Goal: Browse casually

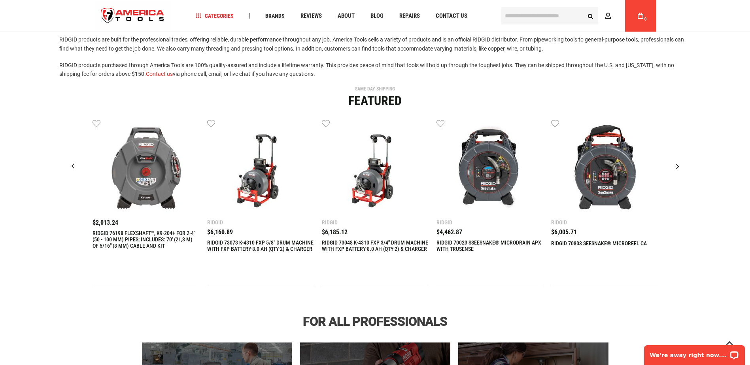
click at [679, 167] on div "Next slide" at bounding box center [678, 167] width 20 height 20
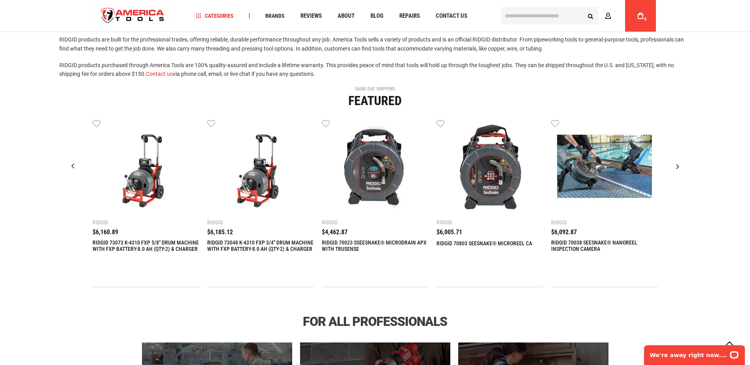
click at [679, 167] on div "Next slide" at bounding box center [678, 167] width 20 height 20
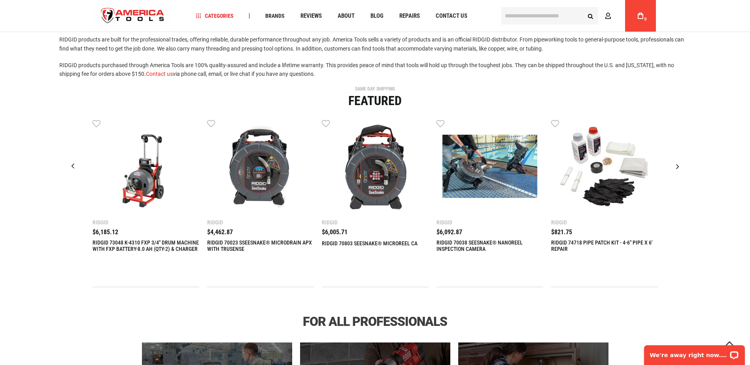
click at [679, 167] on div "Next slide" at bounding box center [678, 167] width 20 height 20
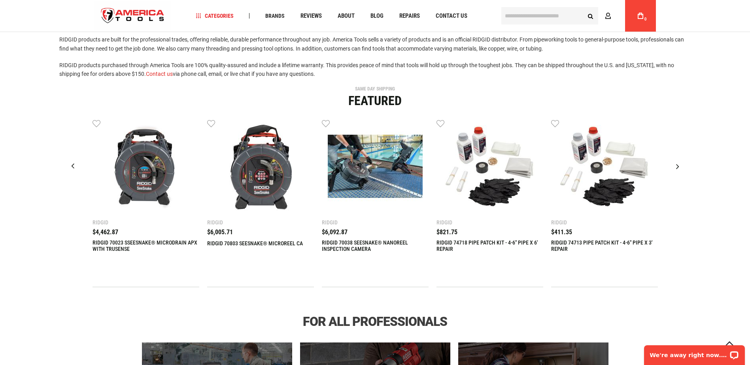
click at [679, 167] on div "Next slide" at bounding box center [678, 167] width 20 height 20
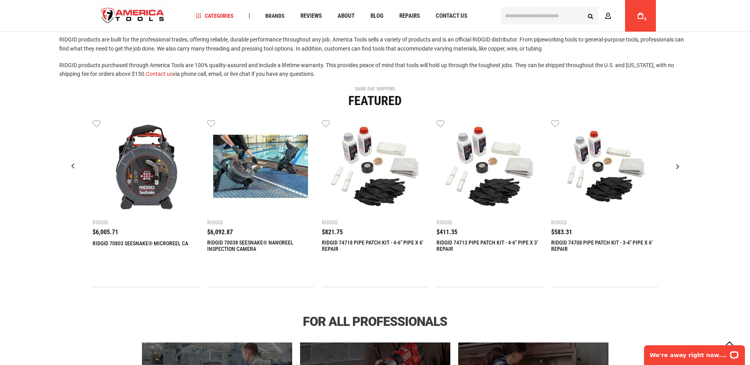
click at [679, 167] on div "Next slide" at bounding box center [678, 167] width 20 height 20
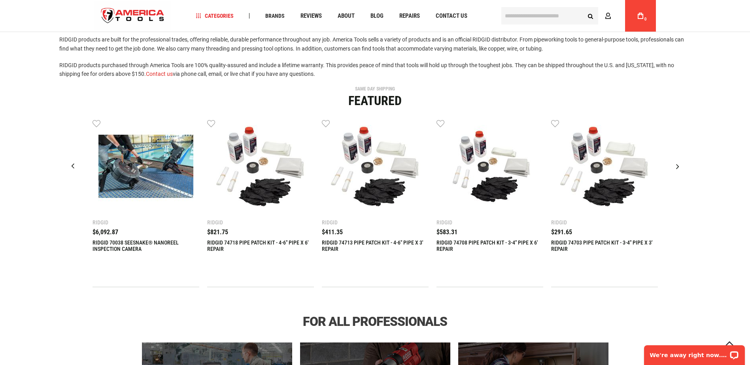
click at [679, 167] on div "Next slide" at bounding box center [678, 167] width 20 height 20
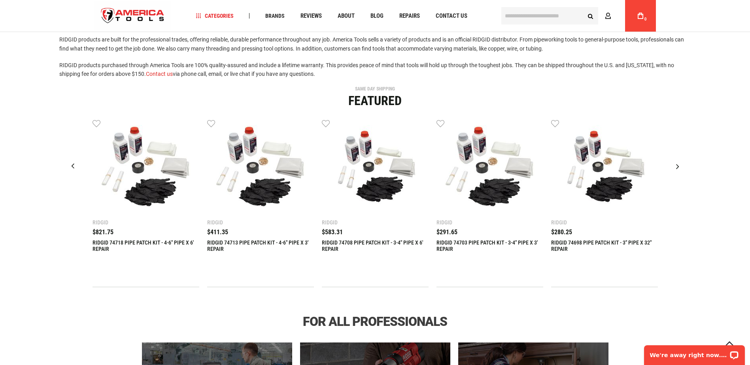
click at [679, 167] on div "Next slide" at bounding box center [678, 167] width 20 height 20
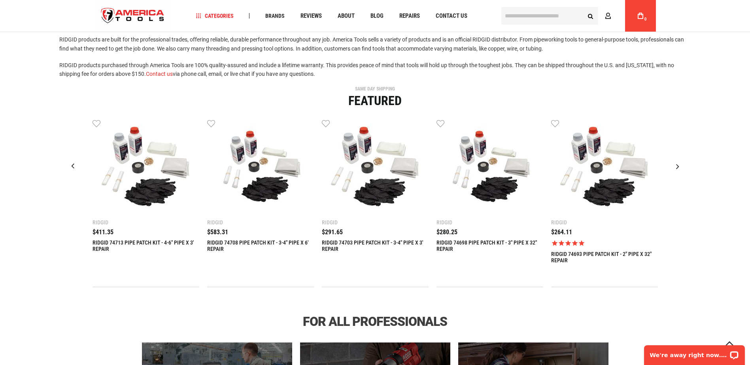
click at [679, 167] on div "Next slide" at bounding box center [678, 167] width 20 height 20
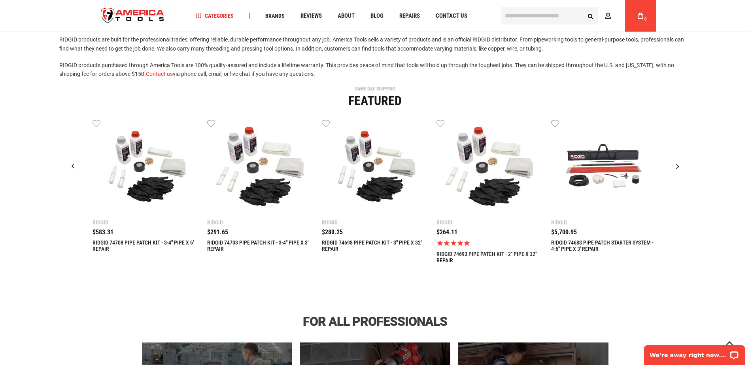
click at [679, 167] on div "Next slide" at bounding box center [678, 167] width 20 height 20
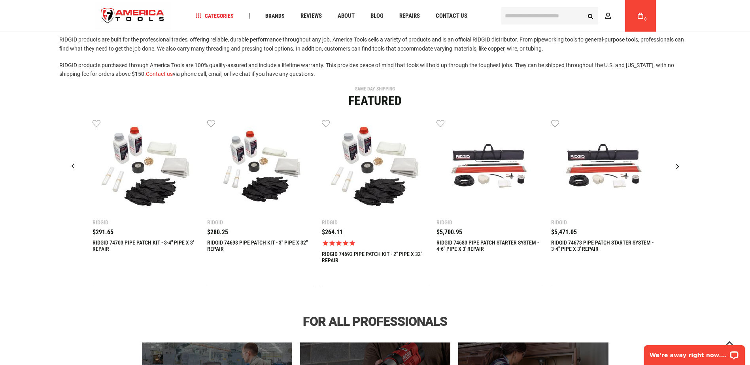
click at [679, 167] on div "Next slide" at bounding box center [678, 167] width 20 height 20
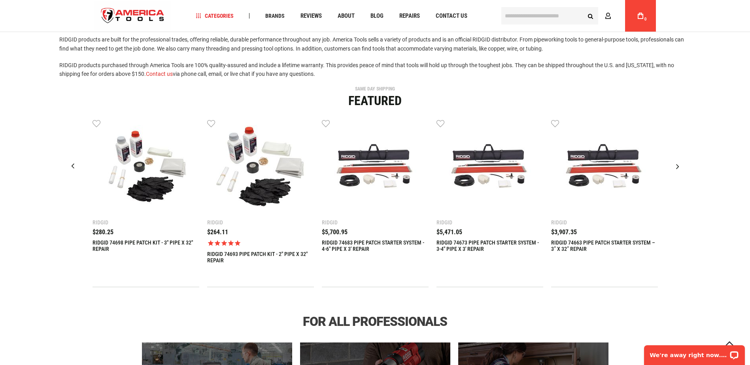
click at [679, 167] on div "Next slide" at bounding box center [678, 167] width 20 height 20
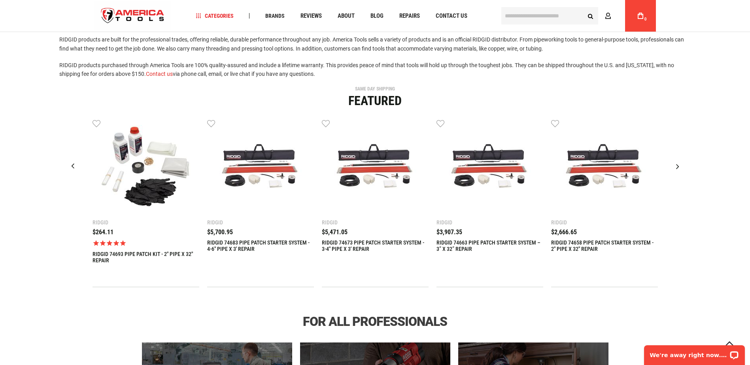
click at [679, 167] on div "Next slide" at bounding box center [678, 167] width 20 height 20
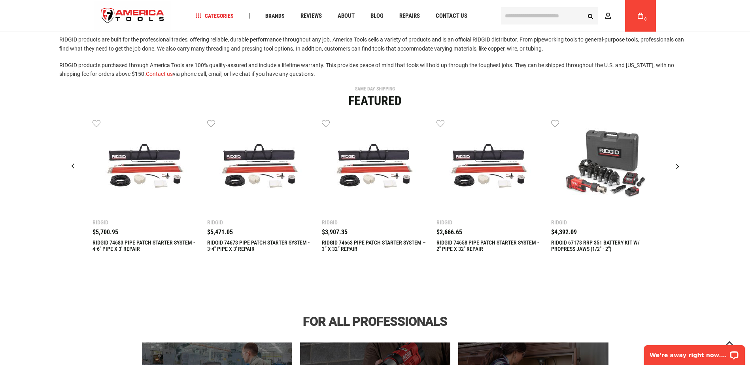
click at [679, 167] on div "Next slide" at bounding box center [678, 167] width 20 height 20
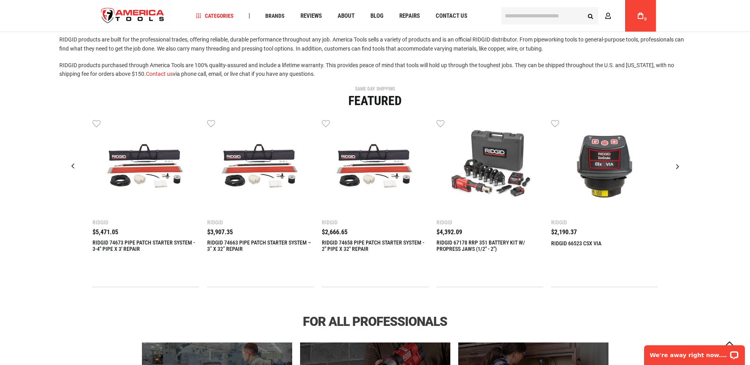
click at [679, 167] on div "Next slide" at bounding box center [678, 167] width 20 height 20
